Goal: Task Accomplishment & Management: Manage account settings

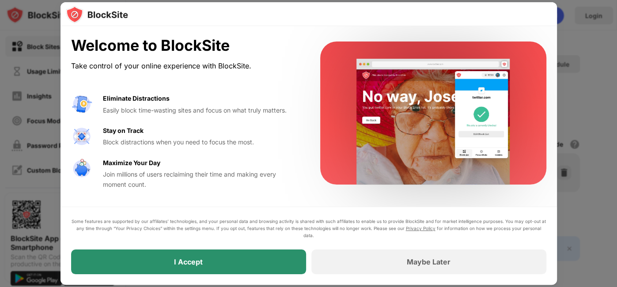
click at [162, 266] on div "I Accept" at bounding box center [188, 261] width 235 height 25
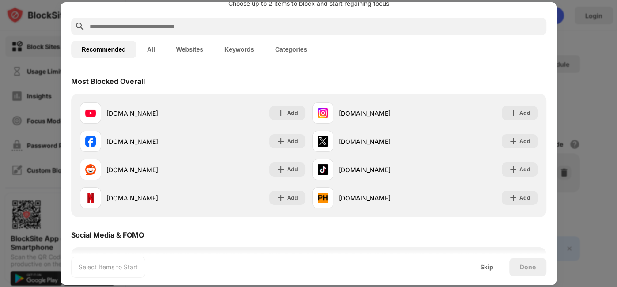
scroll to position [27, 0]
click at [153, 52] on button "All" at bounding box center [150, 49] width 29 height 18
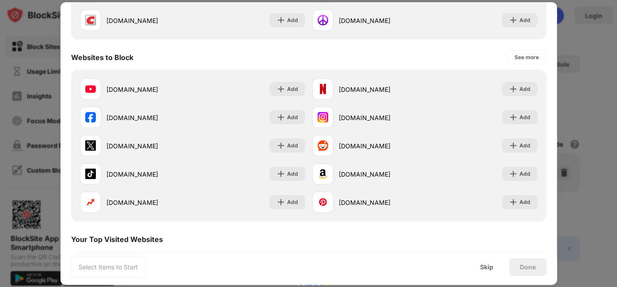
scroll to position [0, 0]
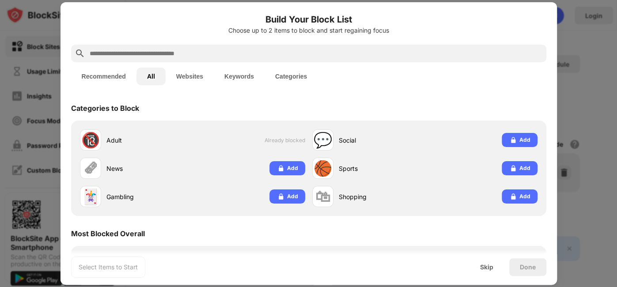
click at [150, 74] on button "All" at bounding box center [150, 77] width 29 height 18
click at [193, 76] on button "Websites" at bounding box center [190, 77] width 48 height 18
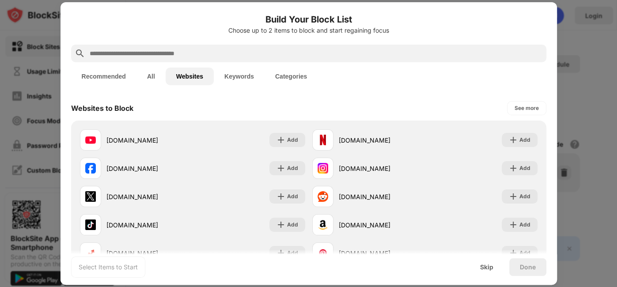
click at [150, 77] on button "All" at bounding box center [150, 77] width 29 height 18
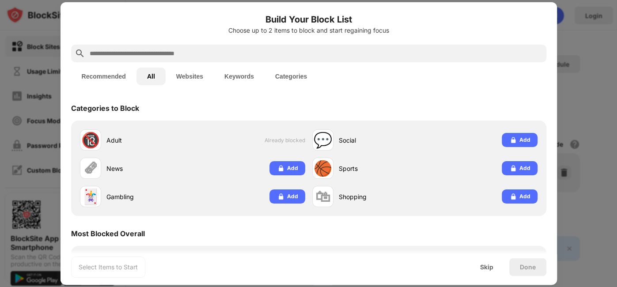
click at [104, 79] on button "Recommended" at bounding box center [103, 77] width 65 height 18
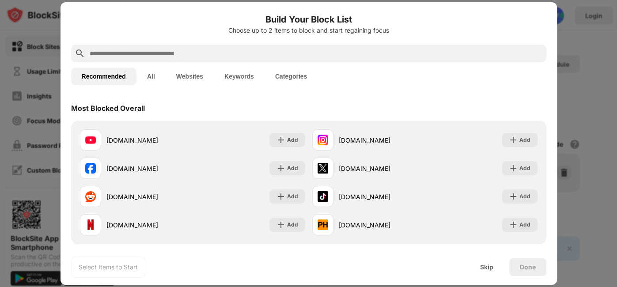
click at [146, 76] on button "All" at bounding box center [150, 77] width 29 height 18
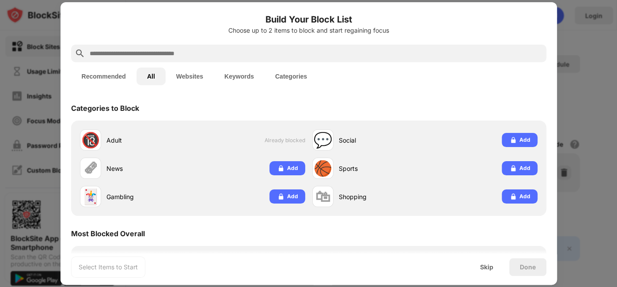
click at [146, 76] on button "All" at bounding box center [150, 77] width 29 height 18
click at [192, 79] on button "Websites" at bounding box center [190, 77] width 48 height 18
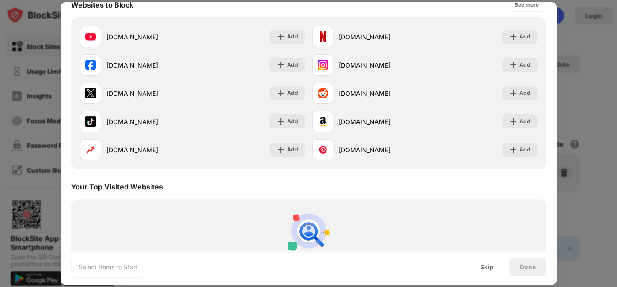
scroll to position [171, 0]
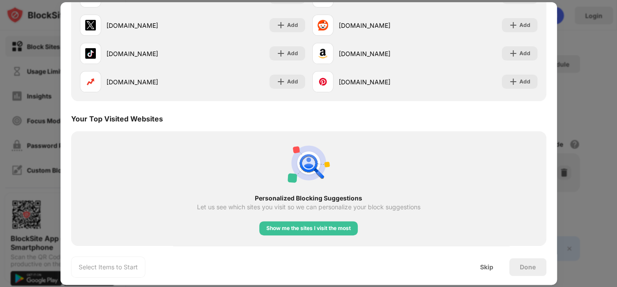
click at [340, 235] on div "Personalized Blocking Suggestions Let us see which sites you visit so we can pe…" at bounding box center [308, 188] width 465 height 104
click at [342, 227] on div "Show me the sites I visit the most" at bounding box center [308, 228] width 84 height 9
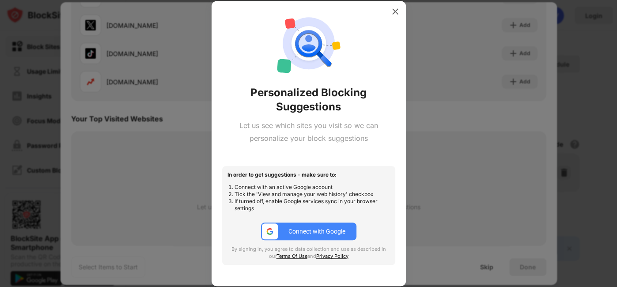
click at [296, 228] on div "Connect with Google" at bounding box center [316, 231] width 57 height 7
click at [395, 11] on img at bounding box center [395, 11] width 9 height 9
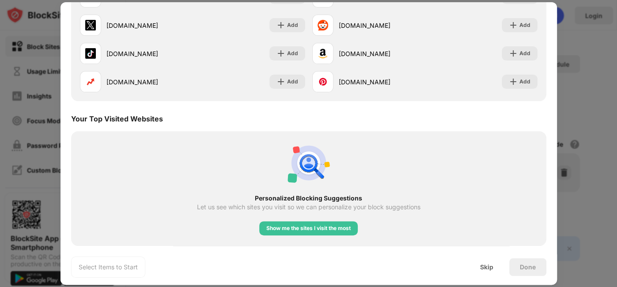
scroll to position [0, 0]
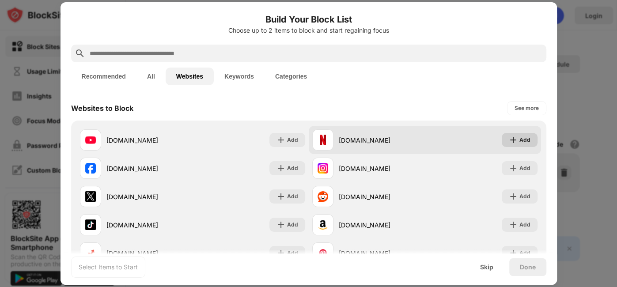
click at [524, 145] on div "Add" at bounding box center [520, 140] width 36 height 14
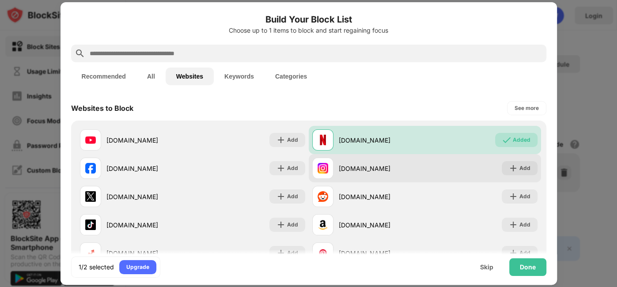
click at [523, 158] on div "[DOMAIN_NAME] Add" at bounding box center [425, 168] width 232 height 28
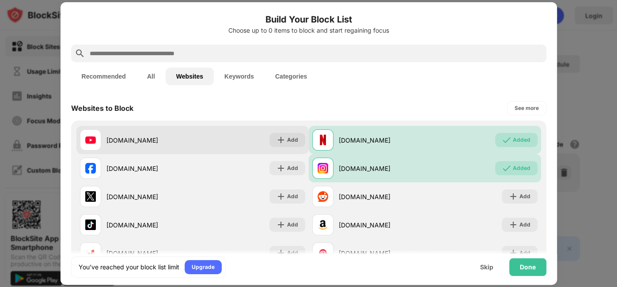
scroll to position [31, 0]
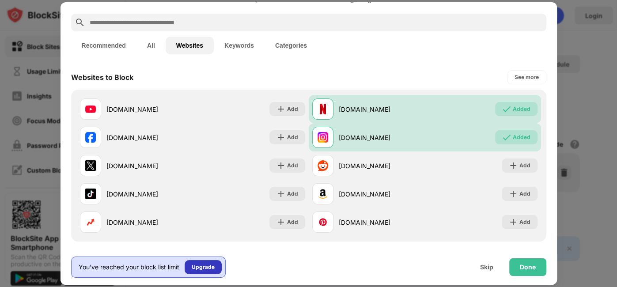
click at [199, 262] on div "Upgrade" at bounding box center [203, 267] width 37 height 14
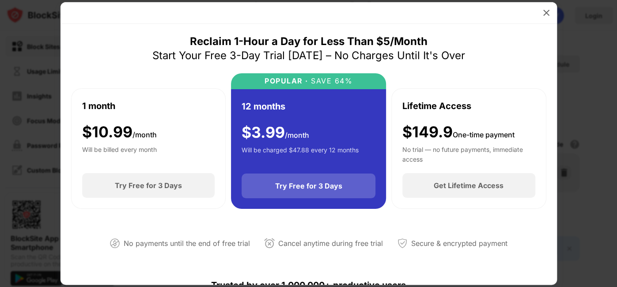
click at [290, 190] on div "Try Free for 3 Days" at bounding box center [308, 185] width 67 height 9
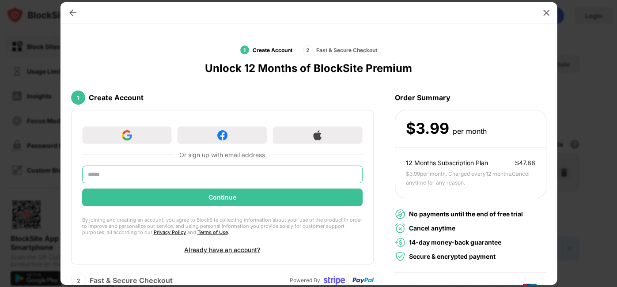
click at [174, 171] on input "text" at bounding box center [222, 175] width 280 height 18
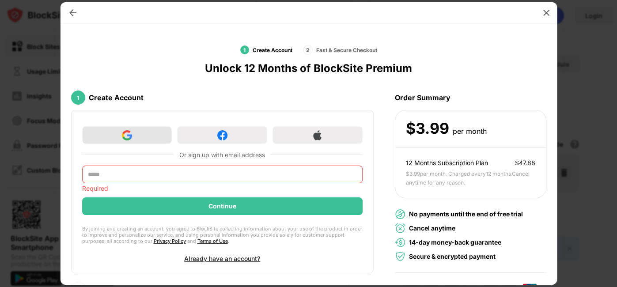
click at [108, 136] on div at bounding box center [127, 135] width 90 height 18
click at [551, 9] on div at bounding box center [546, 13] width 14 height 14
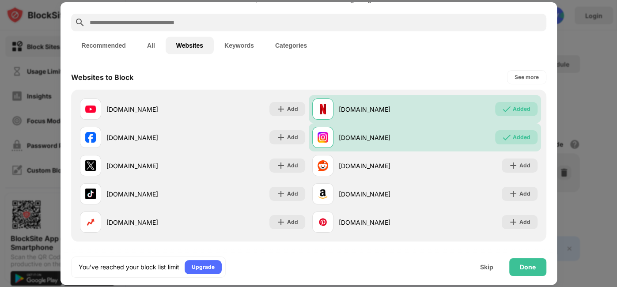
click at [589, 110] on div at bounding box center [308, 143] width 617 height 287
click at [492, 270] on div "Skip" at bounding box center [486, 267] width 13 height 7
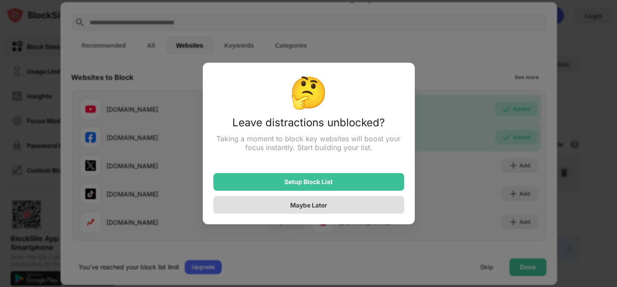
click at [290, 207] on div "Maybe Later" at bounding box center [308, 205] width 37 height 8
